Goal: Communication & Community: Connect with others

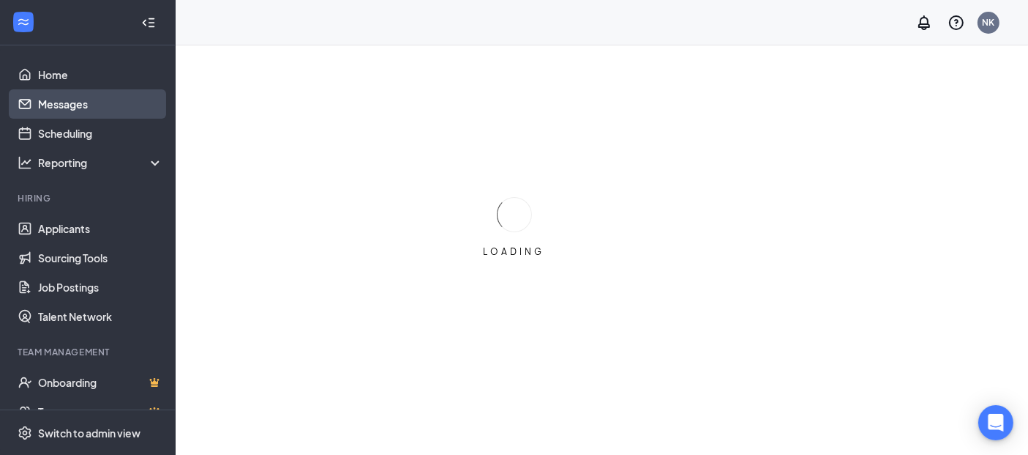
click at [86, 107] on link "Messages" at bounding box center [100, 103] width 125 height 29
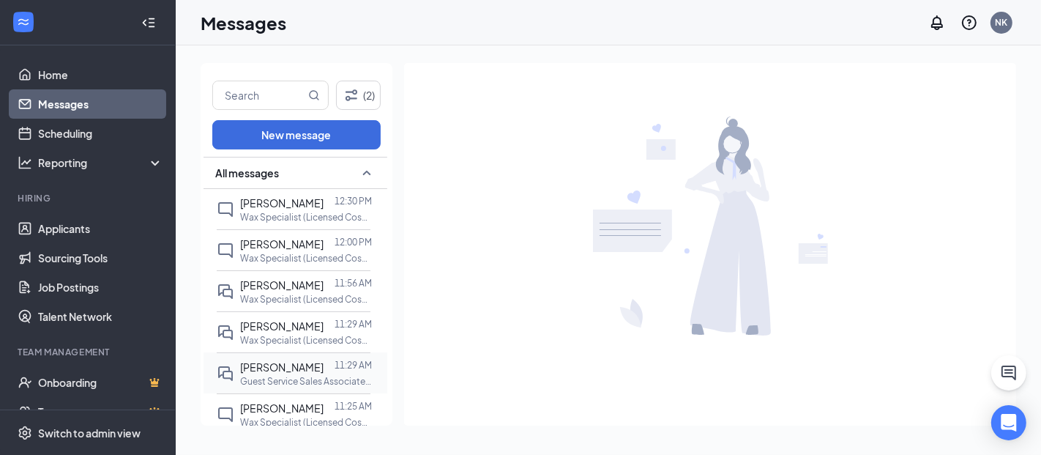
click at [305, 370] on span "[PERSON_NAME]" at bounding box center [281, 366] width 83 height 13
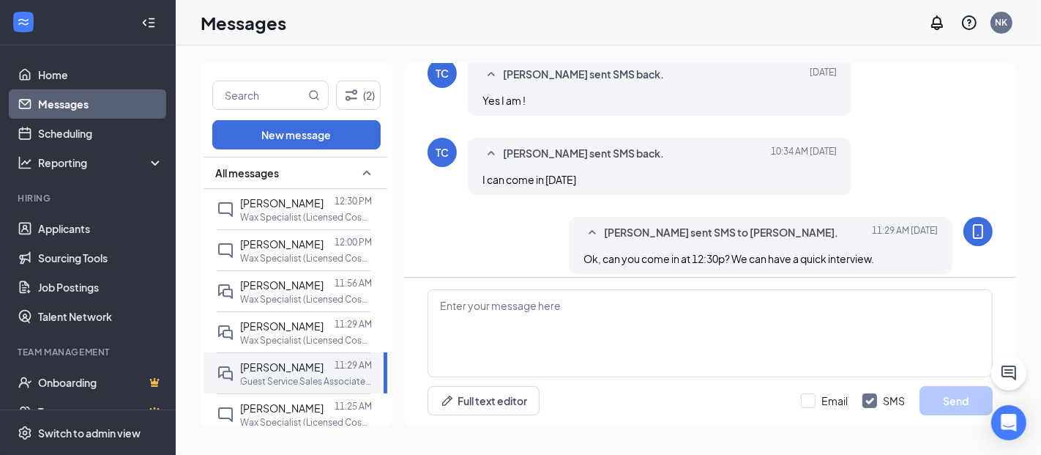
scroll to position [572, 0]
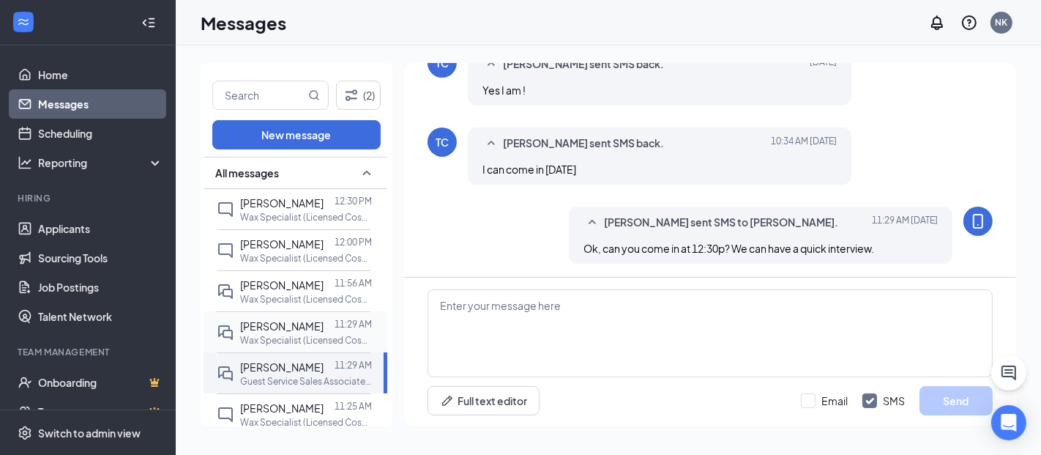
click at [279, 321] on span "[PERSON_NAME]" at bounding box center [281, 325] width 83 height 13
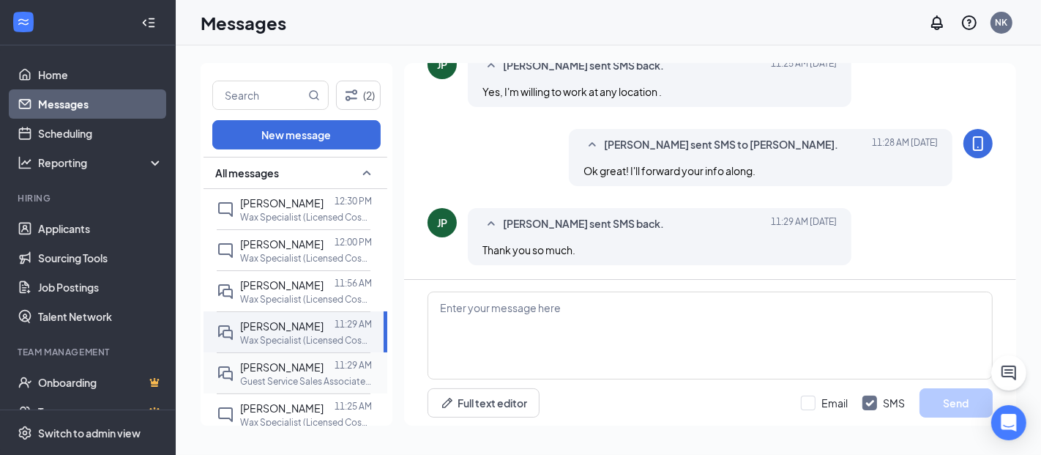
scroll to position [79, 0]
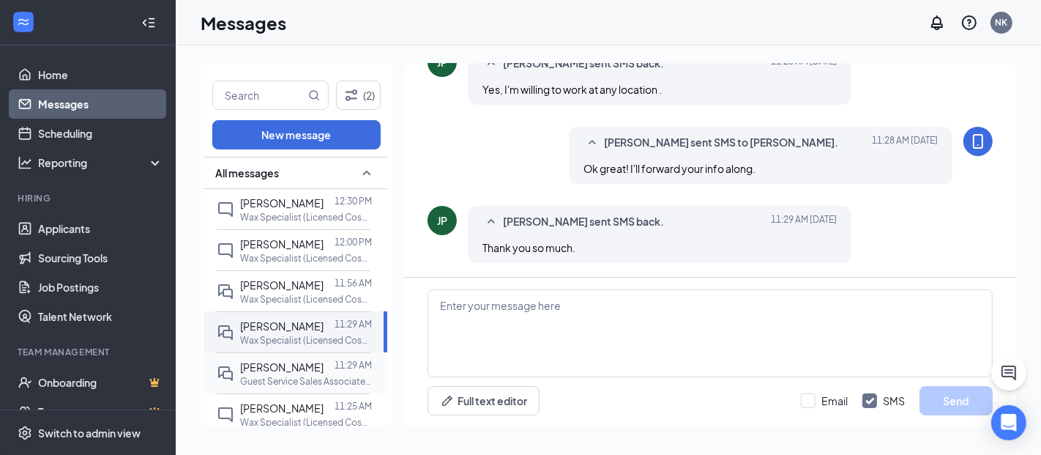
click at [279, 367] on span "[PERSON_NAME]" at bounding box center [281, 366] width 83 height 13
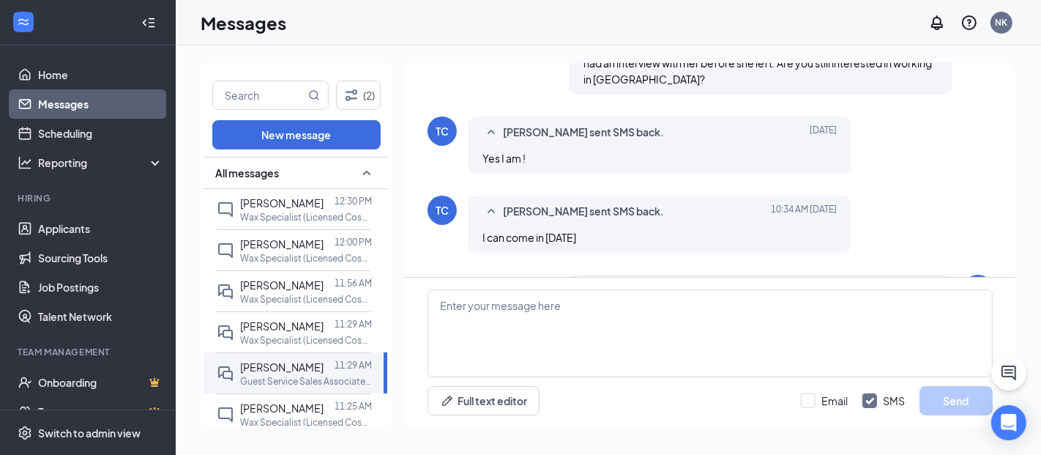
scroll to position [572, 0]
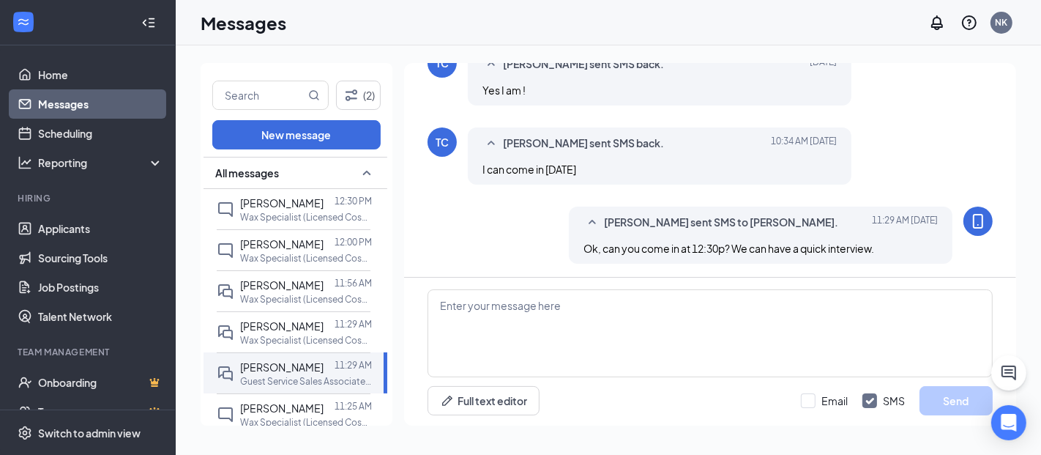
click at [993, 307] on div "Full text editor Email SMS Send" at bounding box center [710, 351] width 612 height 149
